Goal: Find specific page/section: Find specific page/section

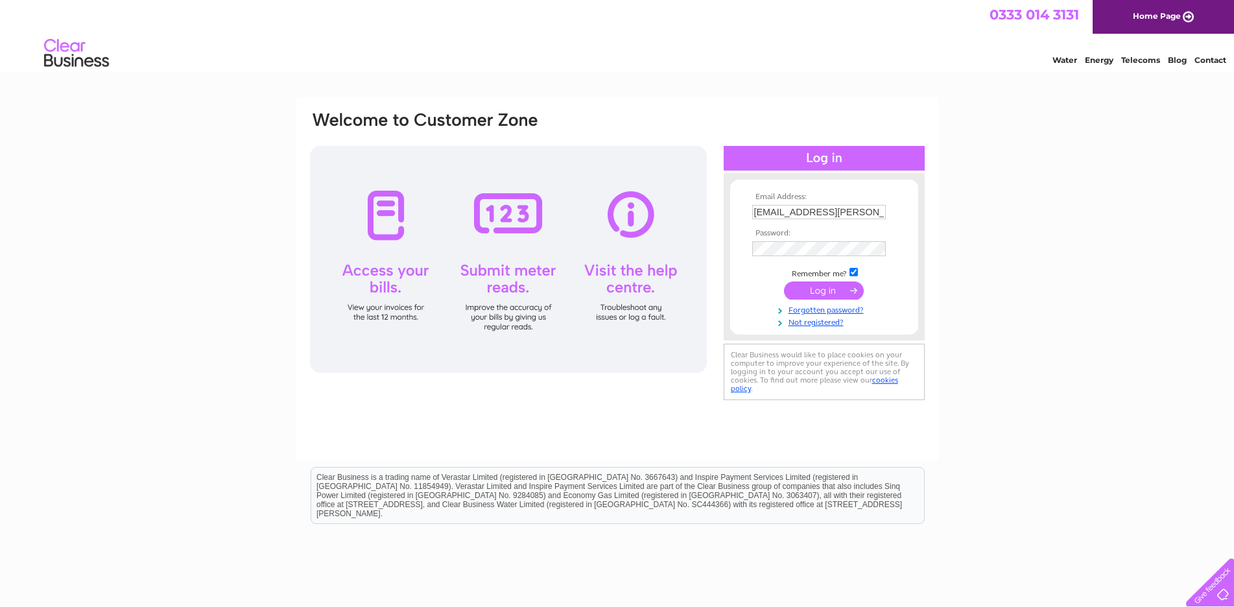
click at [831, 291] on input "submit" at bounding box center [824, 290] width 80 height 18
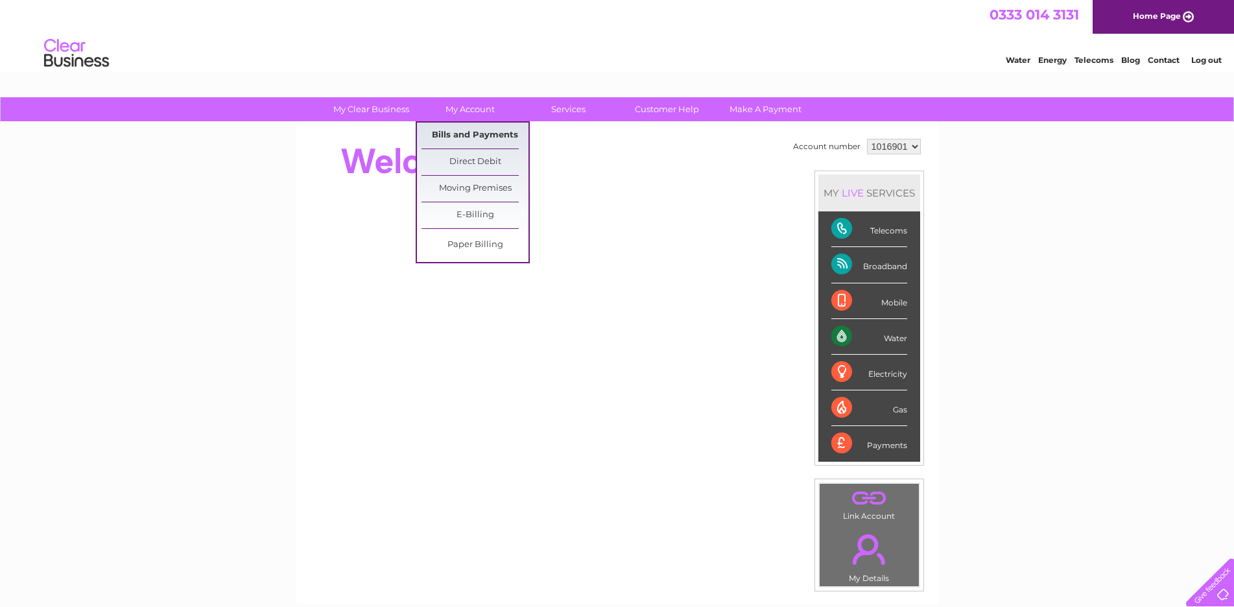
click at [461, 138] on link "Bills and Payments" at bounding box center [474, 136] width 107 height 26
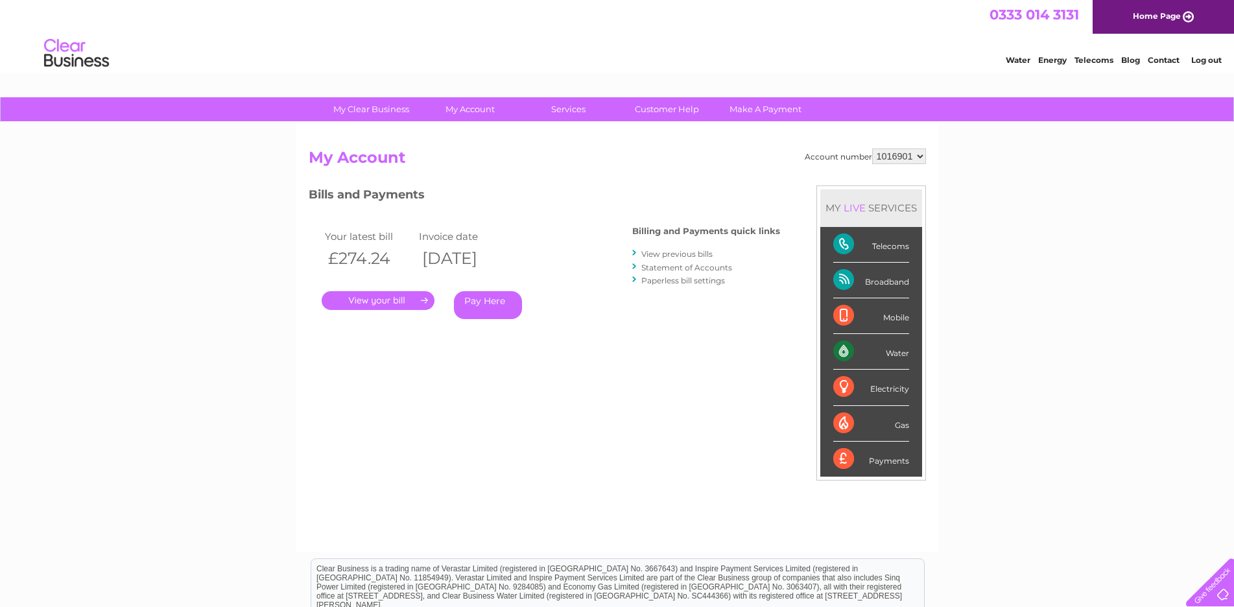
click at [372, 305] on link "." at bounding box center [378, 300] width 113 height 19
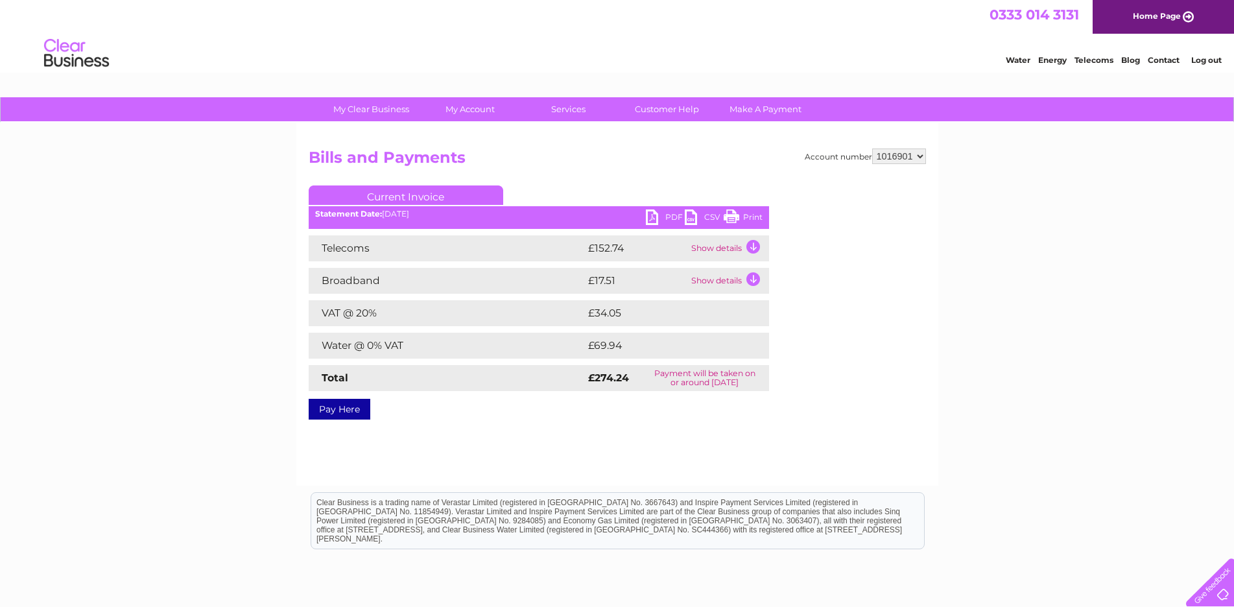
click at [663, 219] on link "PDF" at bounding box center [665, 218] width 39 height 19
